Goal: Task Accomplishment & Management: Manage account settings

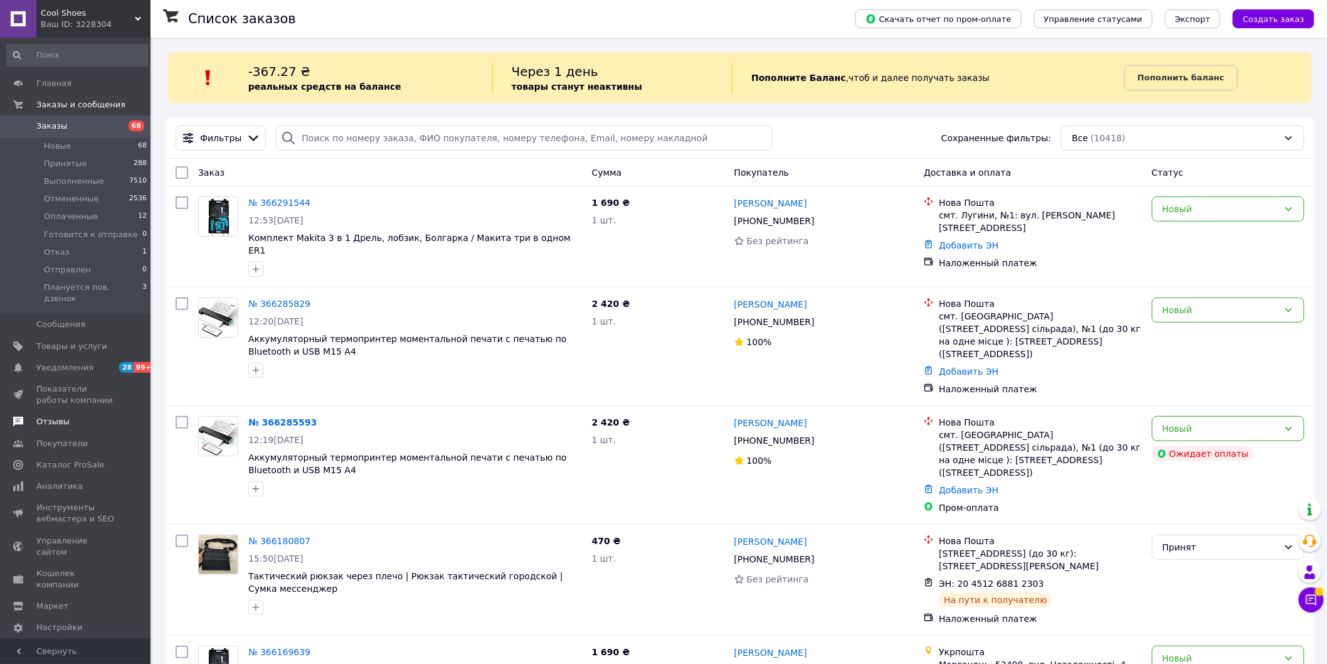
click at [67, 416] on span "Отзывы" at bounding box center [76, 421] width 80 height 11
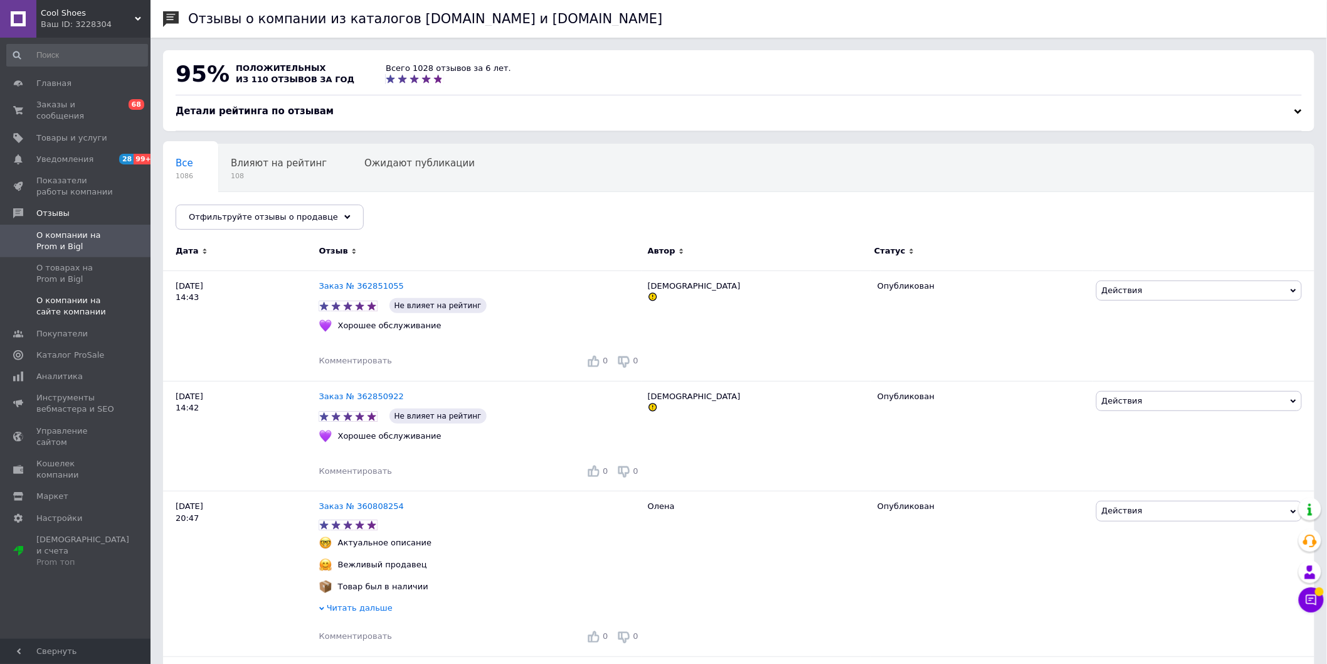
click at [100, 300] on span "О компании на сайте компании" at bounding box center [76, 306] width 80 height 23
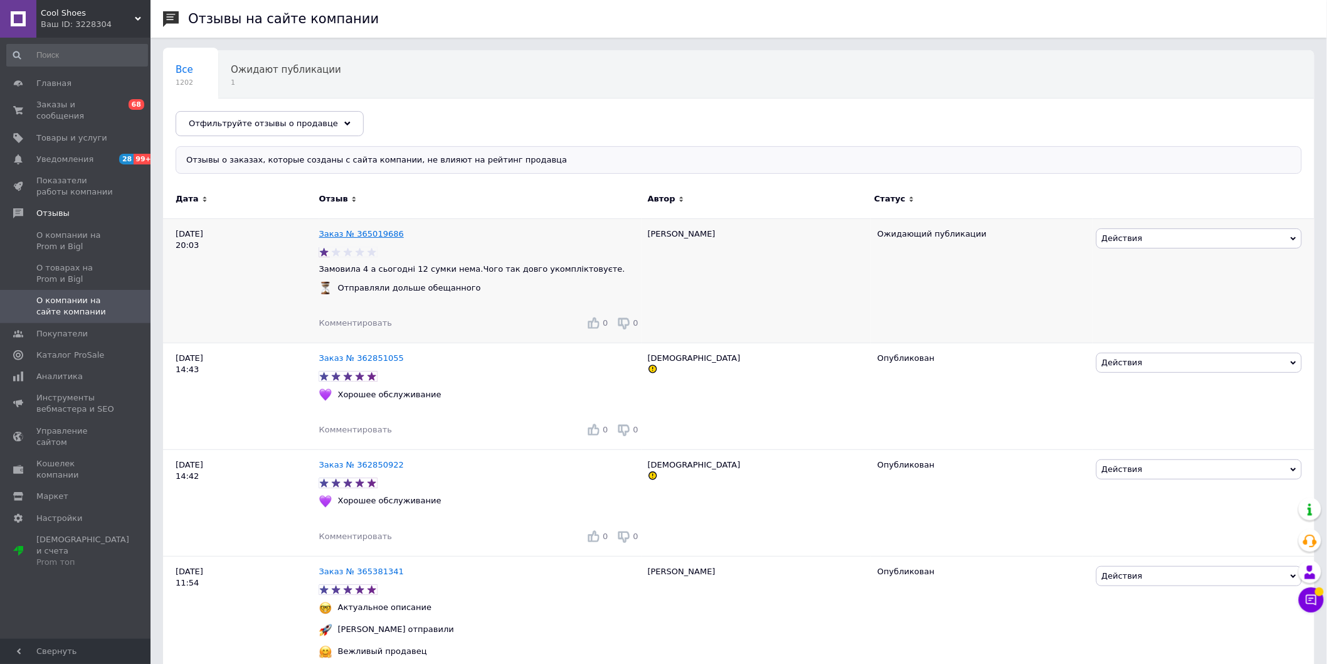
click at [337, 235] on link "Заказ № 365019686" at bounding box center [361, 233] width 85 height 9
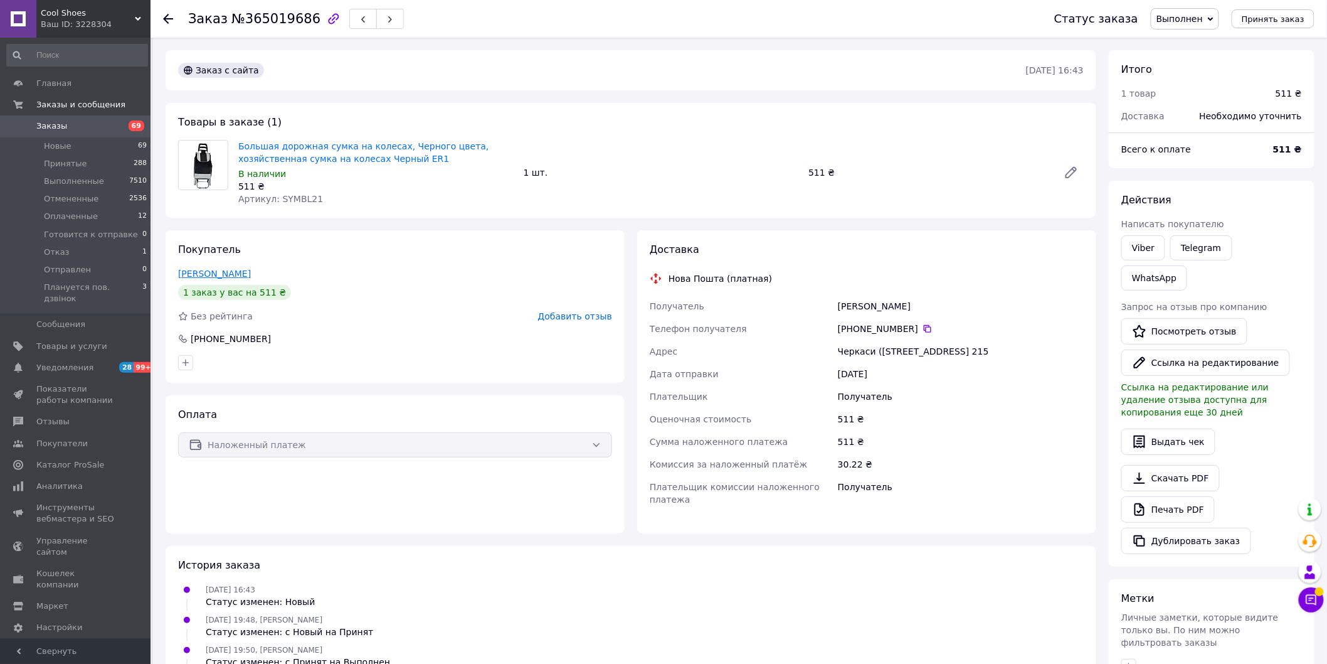
click at [192, 273] on link "[PERSON_NAME]" at bounding box center [214, 273] width 73 height 10
click at [69, 416] on span "Отзывы" at bounding box center [76, 421] width 80 height 11
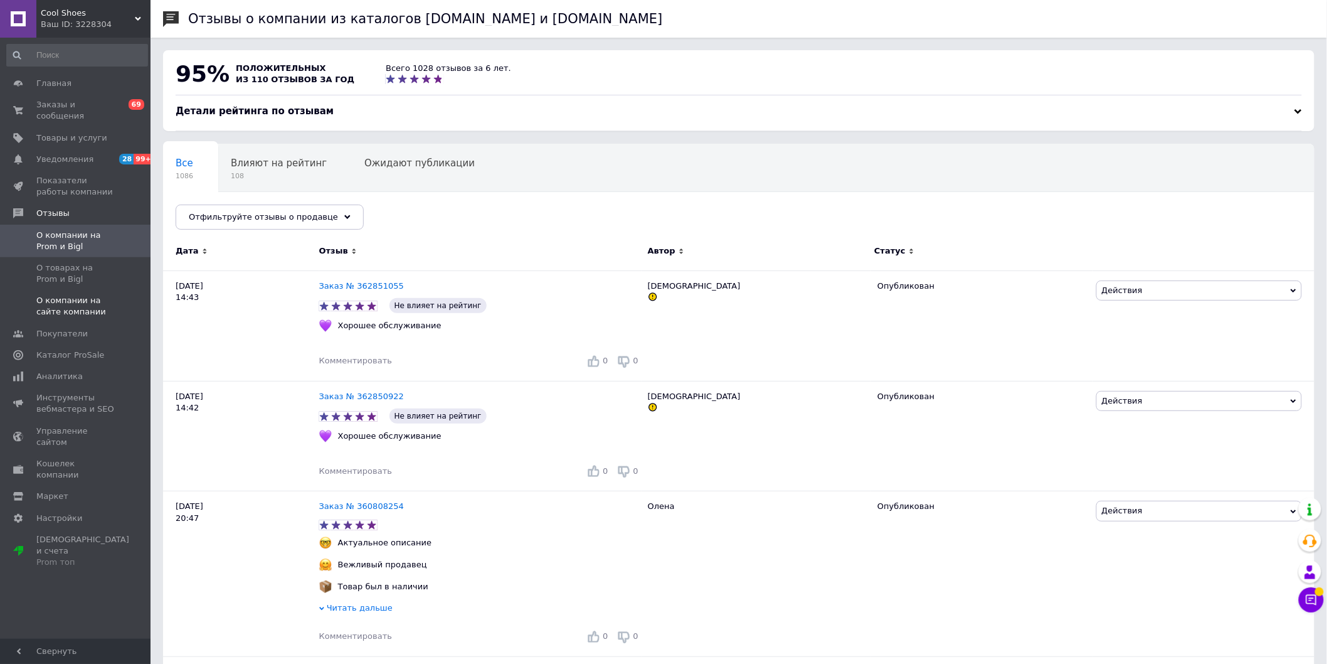
click at [99, 295] on span "О компании на сайте компании" at bounding box center [76, 306] width 80 height 23
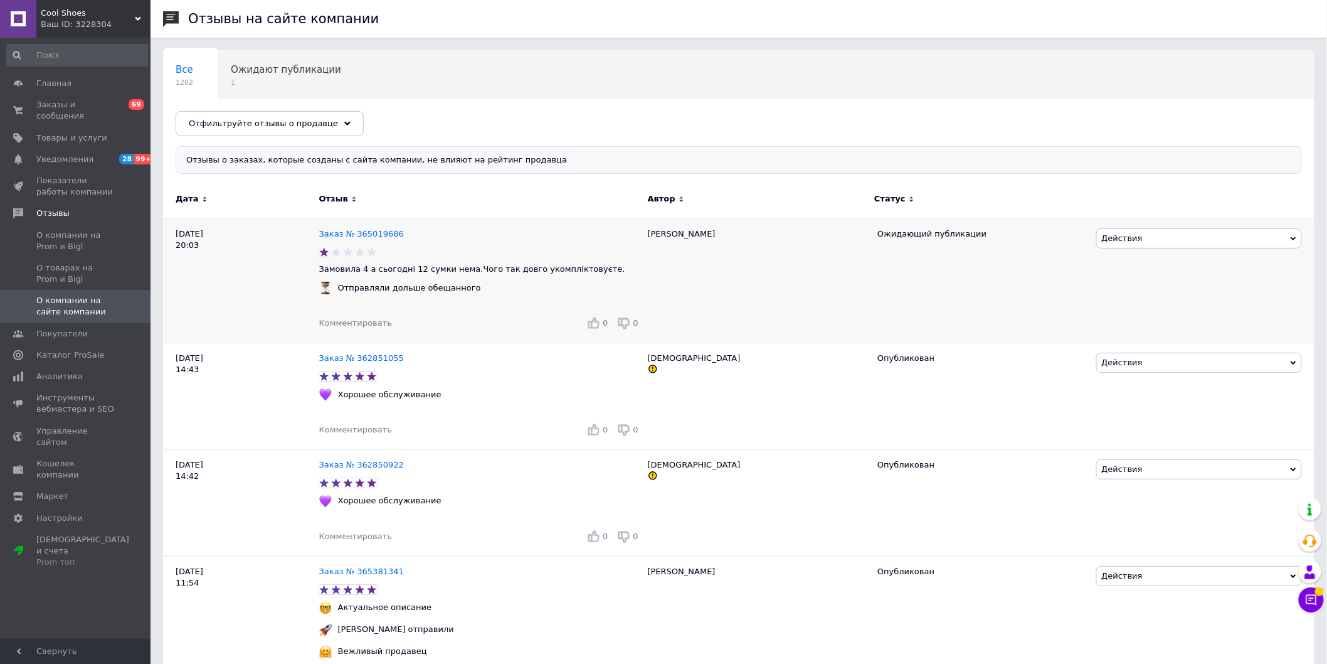
click at [1206, 243] on span "Действия" at bounding box center [1199, 238] width 206 height 20
click at [1193, 311] on li "Скрыть на сайте" at bounding box center [1199, 315] width 204 height 18
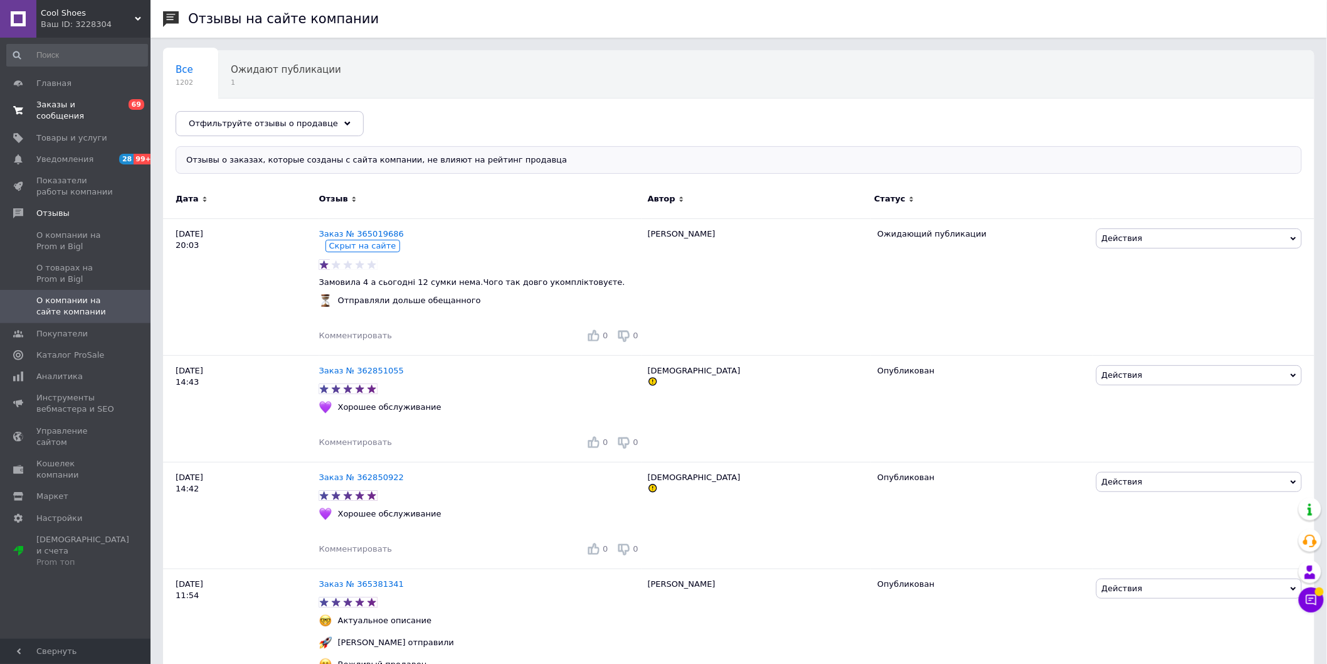
click at [80, 103] on span "Заказы и сообщения" at bounding box center [76, 110] width 80 height 23
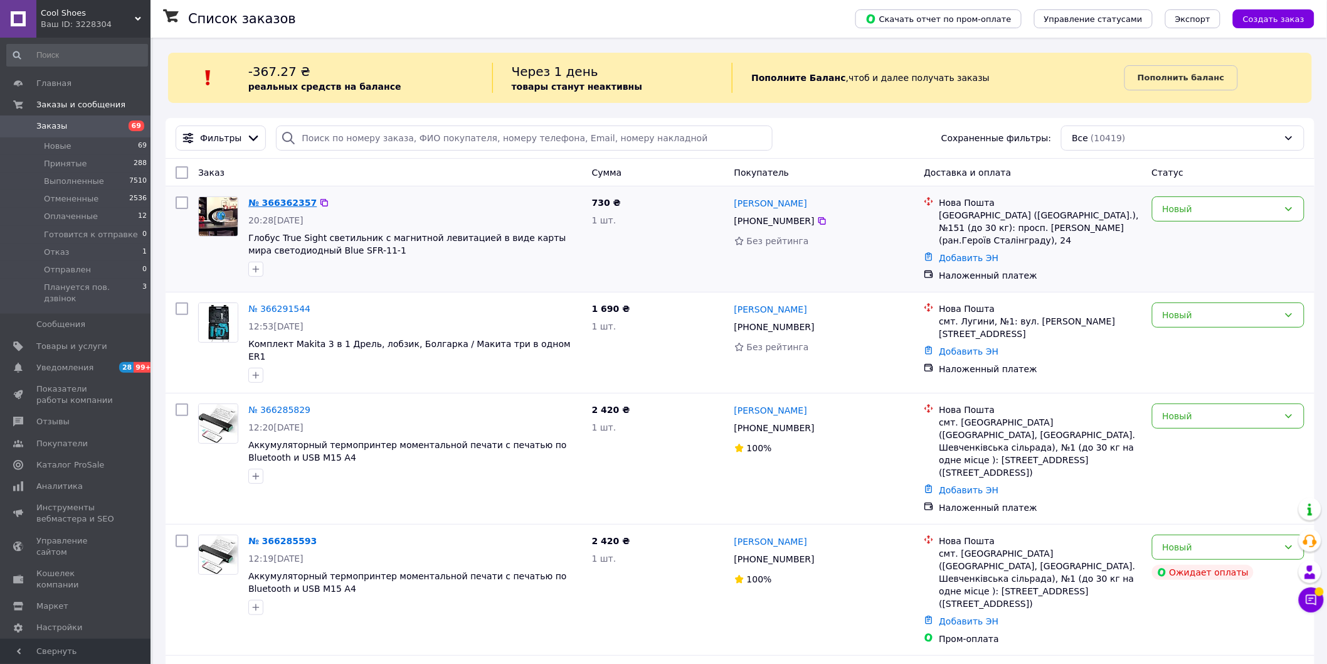
click at [286, 199] on link "№ 366362357" at bounding box center [282, 203] width 68 height 10
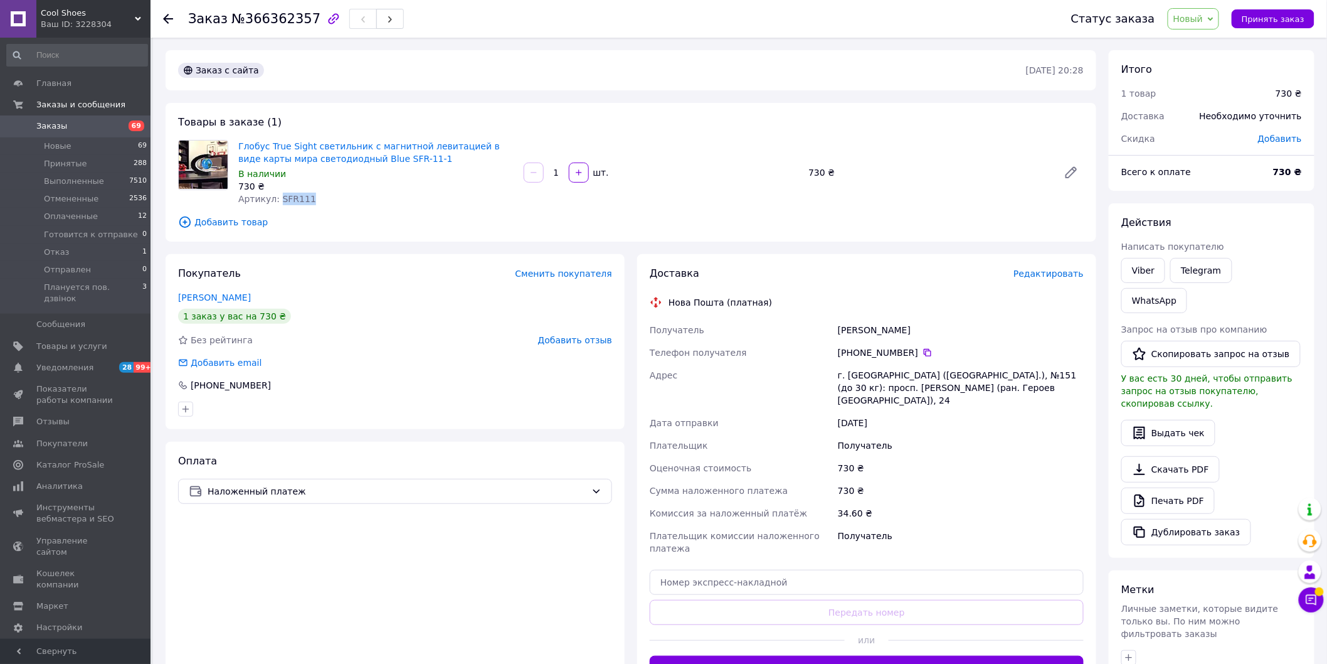
drag, startPoint x: 304, startPoint y: 197, endPoint x: 277, endPoint y: 197, distance: 26.3
click at [277, 197] on div "Артикул: SFR111" at bounding box center [375, 199] width 275 height 13
copy span "SFR111"
click at [70, 341] on span "Товары и услуги" at bounding box center [71, 346] width 71 height 11
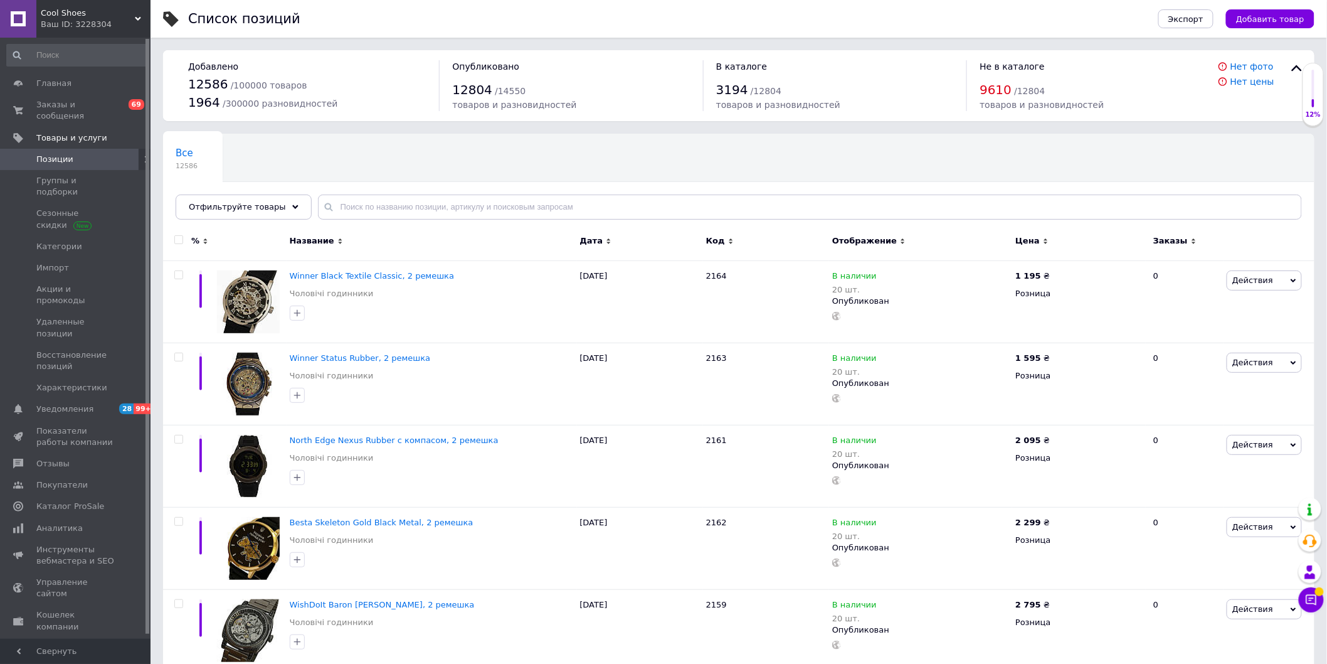
click at [481, 193] on div "Все 12586 Ok Отфильтровано... Сохранить" at bounding box center [739, 183] width 1152 height 104
click at [480, 205] on input "text" at bounding box center [810, 206] width 984 height 25
paste input "SFR111"
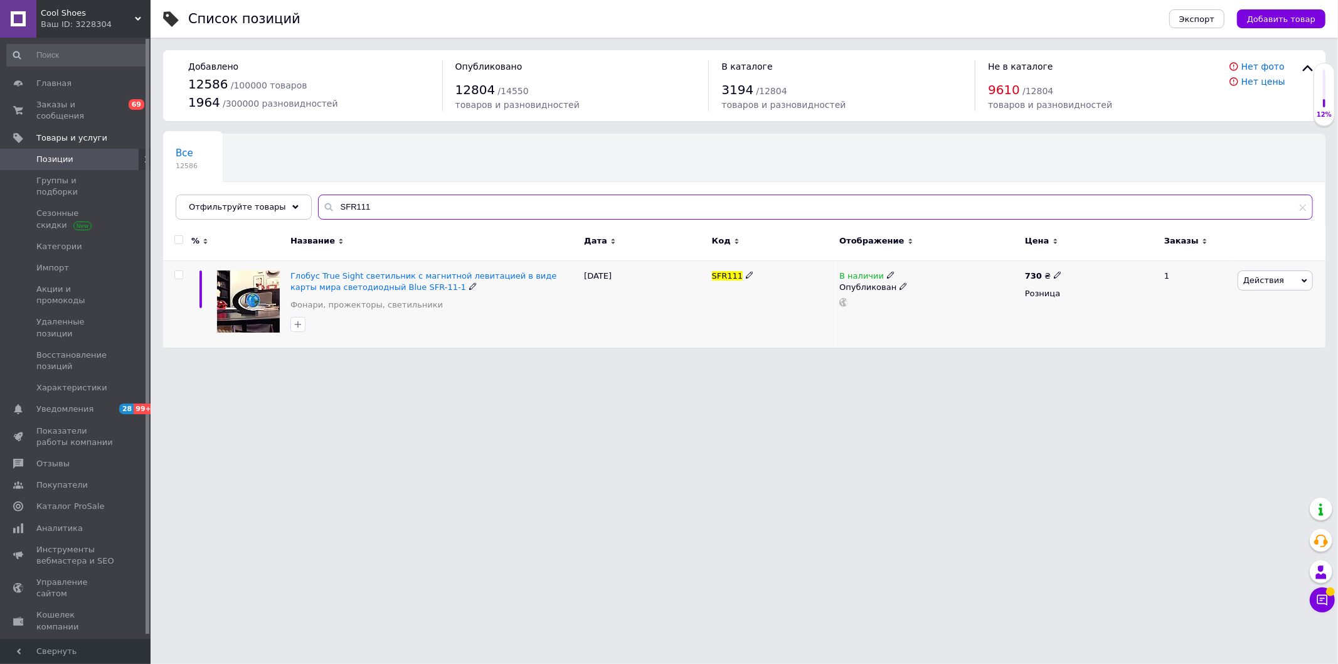
type input "SFR111"
click at [1056, 270] on span at bounding box center [1058, 274] width 8 height 9
drag, startPoint x: 1080, startPoint y: 262, endPoint x: 1063, endPoint y: 258, distance: 16.6
click at [1064, 258] on div "Цена 730 Валюта ₴ $ € CHF £ ¥ PLN ₸ MDL HUF KGS CN¥ TRY ₩ lei" at bounding box center [1146, 276] width 171 height 105
type input "830"
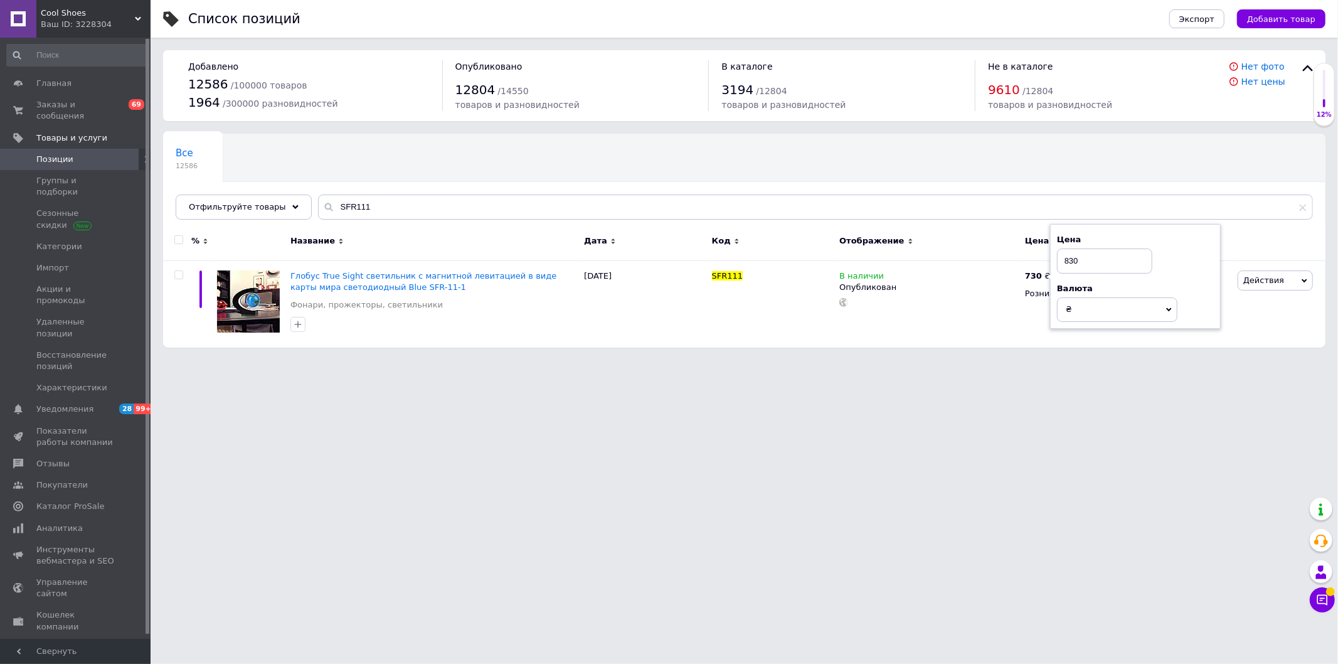
click at [998, 360] on html "Cool Shoes Ваш ID: 3228304 Сайт Cool Shoes Кабинет покупателя Проверить состоян…" at bounding box center [669, 180] width 1338 height 360
click at [95, 104] on span "Заказы и сообщения" at bounding box center [76, 110] width 80 height 23
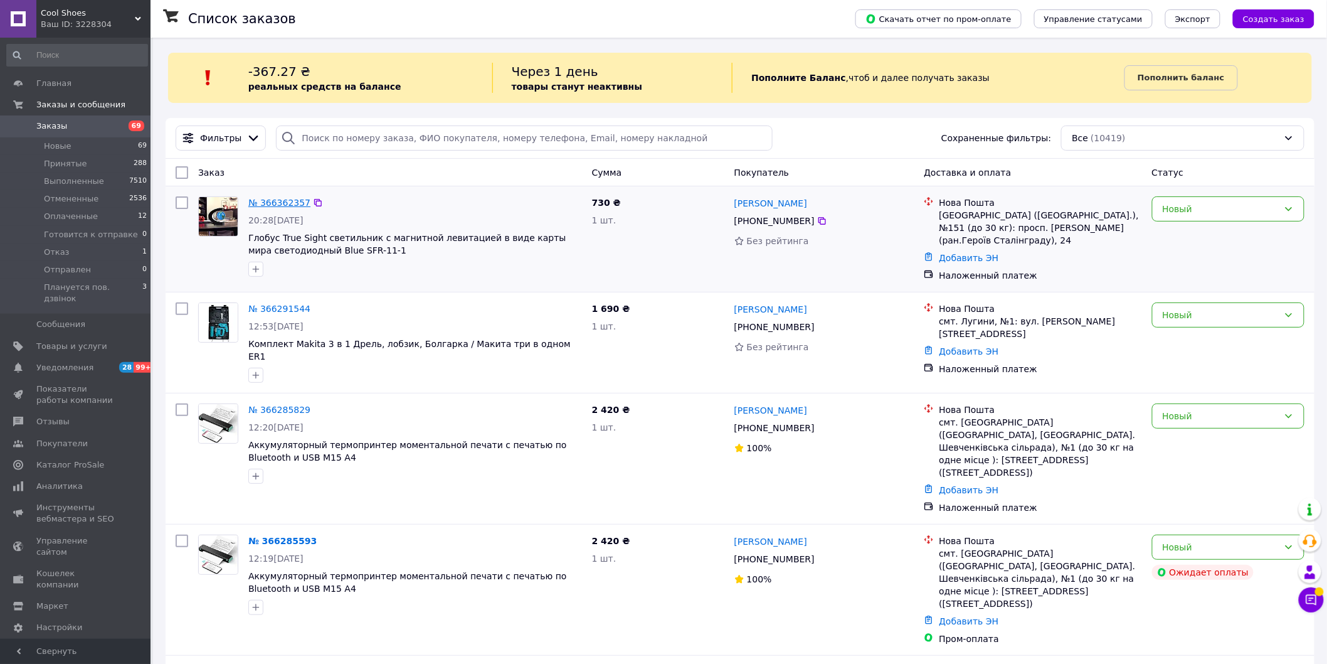
click at [283, 202] on link "№ 366362357" at bounding box center [279, 203] width 62 height 10
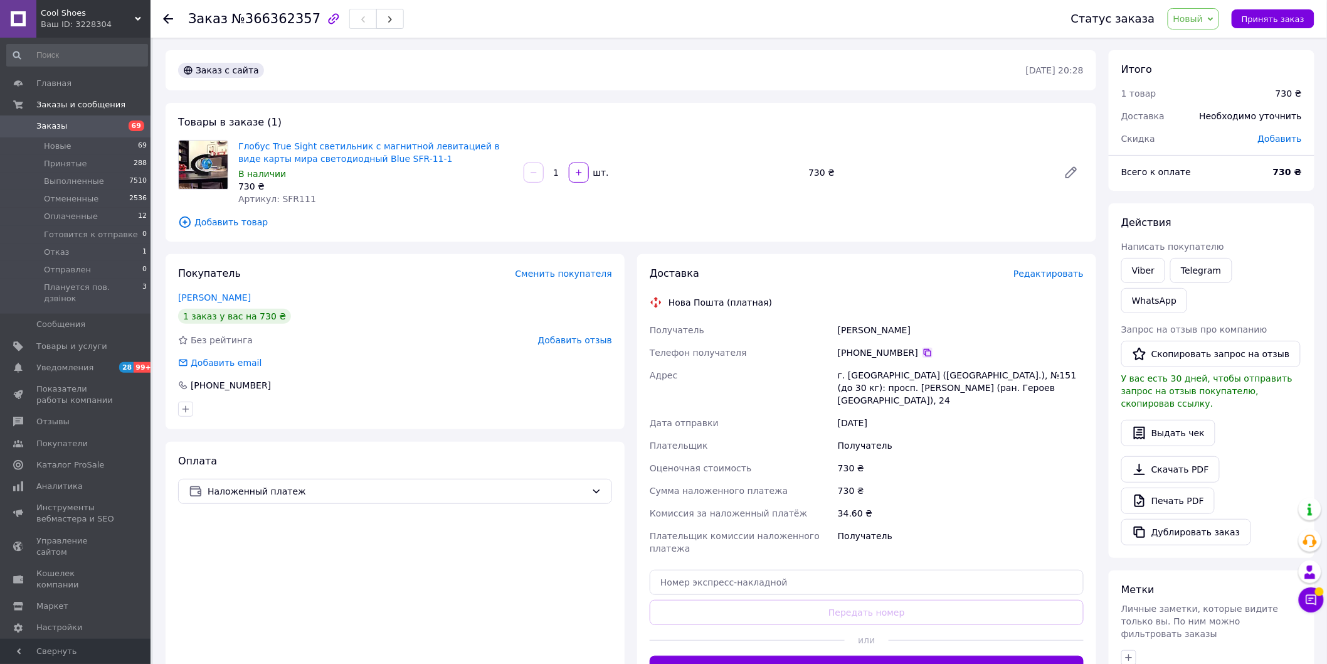
click at [923, 348] on icon at bounding box center [928, 353] width 10 height 10
drag, startPoint x: 888, startPoint y: 324, endPoint x: 831, endPoint y: 327, distance: 57.2
click at [831, 327] on div "Получатель [PERSON_NAME] Телефон получателя [PHONE_NUMBER]   Адрес г. [GEOGRAPH…" at bounding box center [866, 439] width 439 height 241
copy div "Получатель [PERSON_NAME]"
drag, startPoint x: 920, startPoint y: 330, endPoint x: 893, endPoint y: 331, distance: 27.6
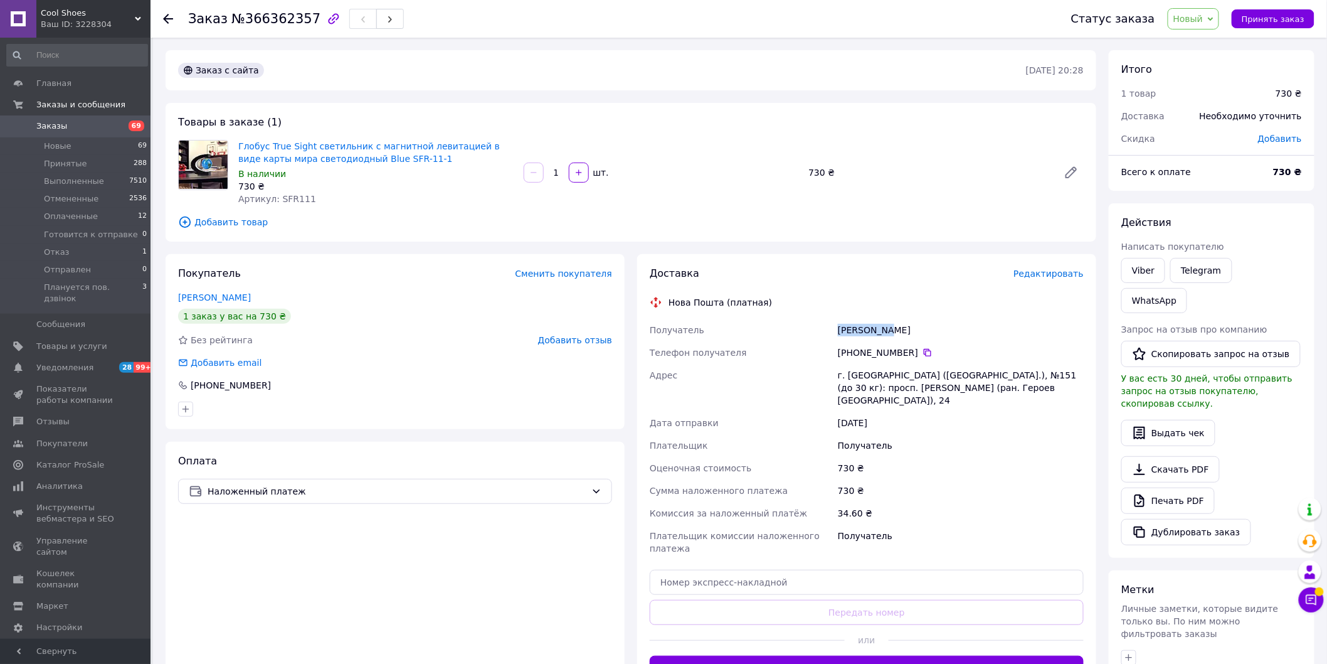
click at [893, 331] on div "[PERSON_NAME]" at bounding box center [961, 330] width 251 height 23
copy div "[PERSON_NAME]"
click at [88, 132] on span "Заказы" at bounding box center [76, 125] width 80 height 11
